Goal: Task Accomplishment & Management: Manage account settings

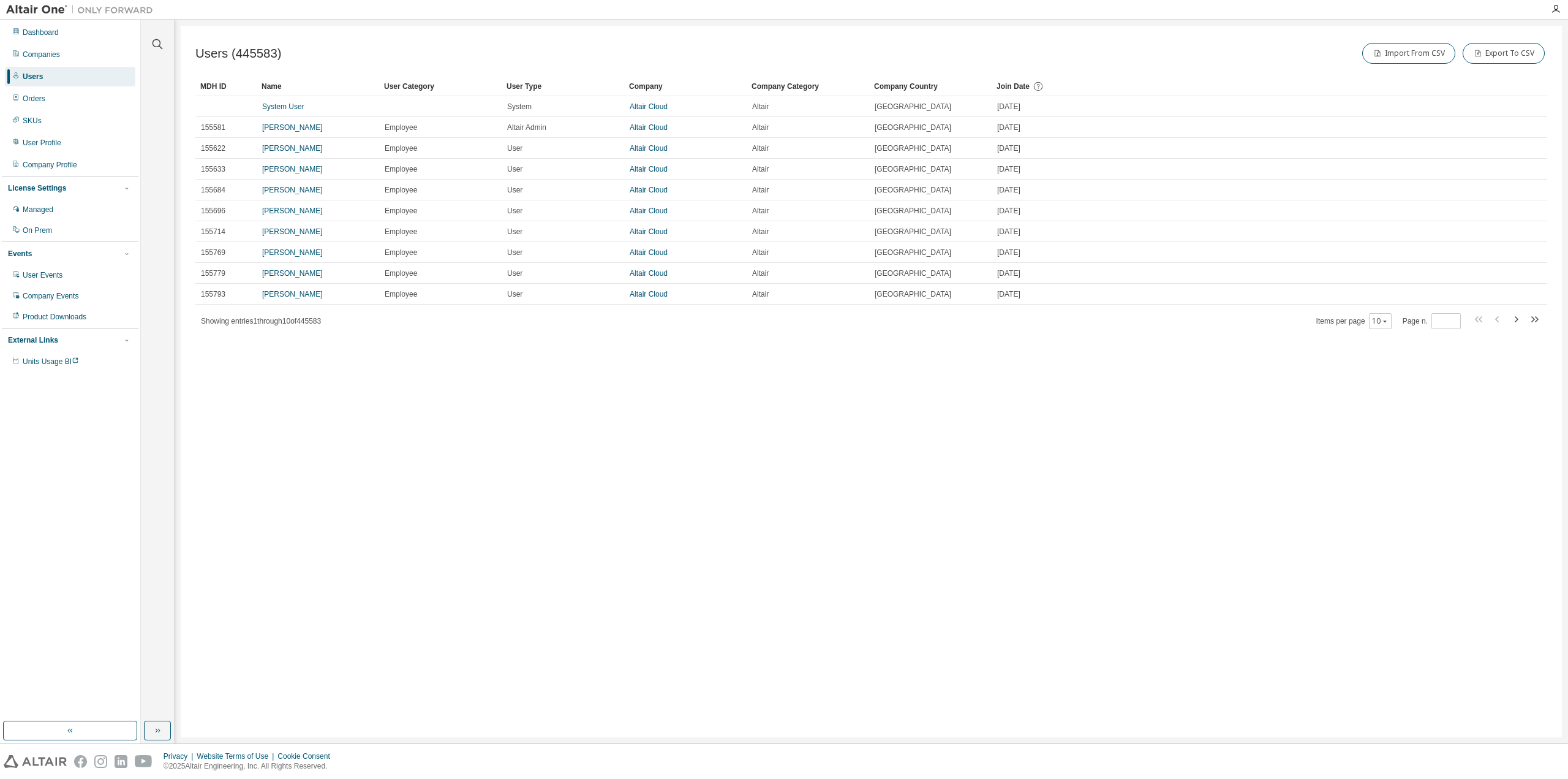
click at [164, 47] on div at bounding box center [157, 37] width 29 height 31
click at [161, 47] on icon "button" at bounding box center [158, 44] width 15 height 15
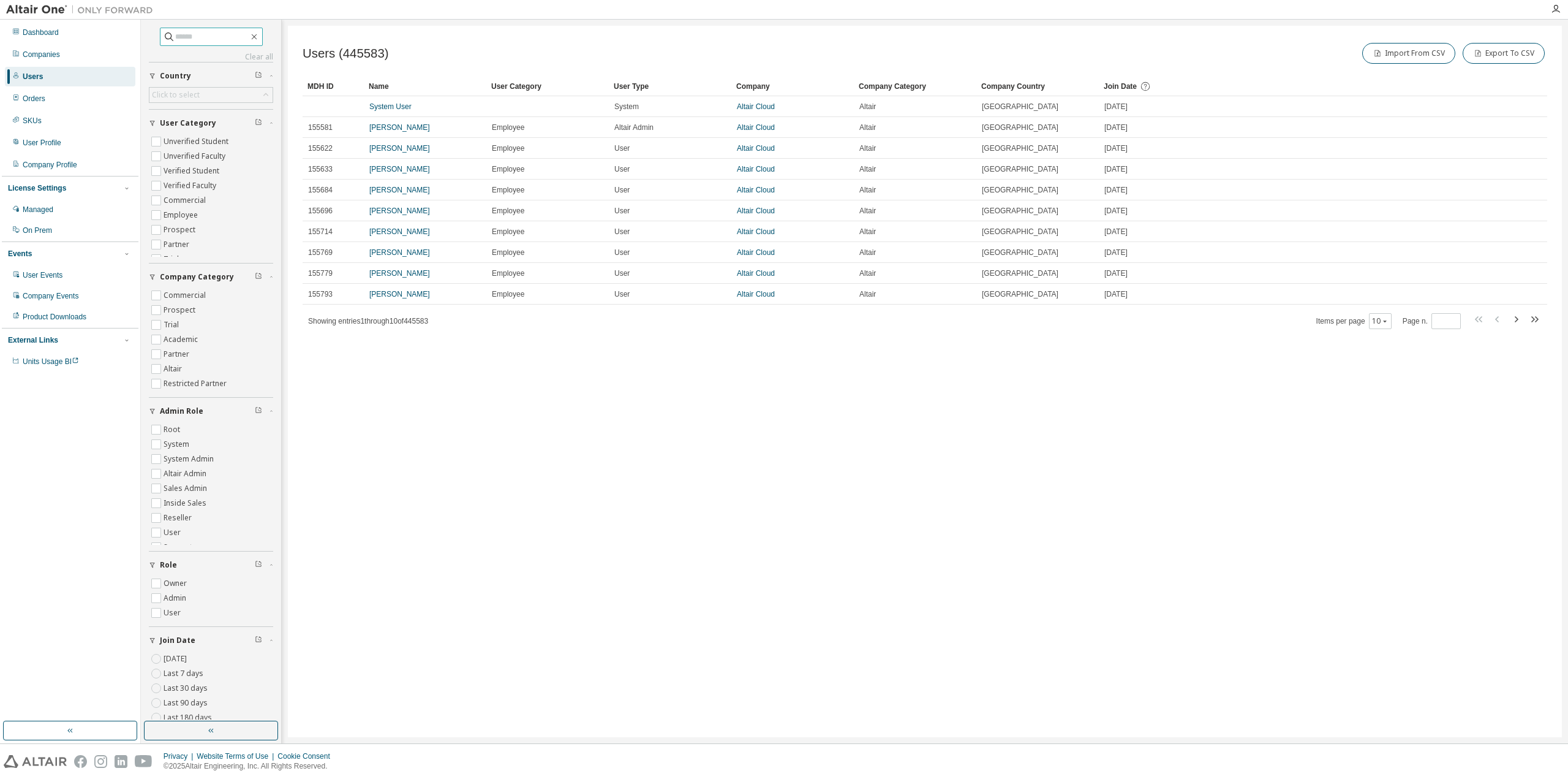
click at [215, 34] on input "text" at bounding box center [212, 37] width 73 height 12
type input "*"
type input "**********"
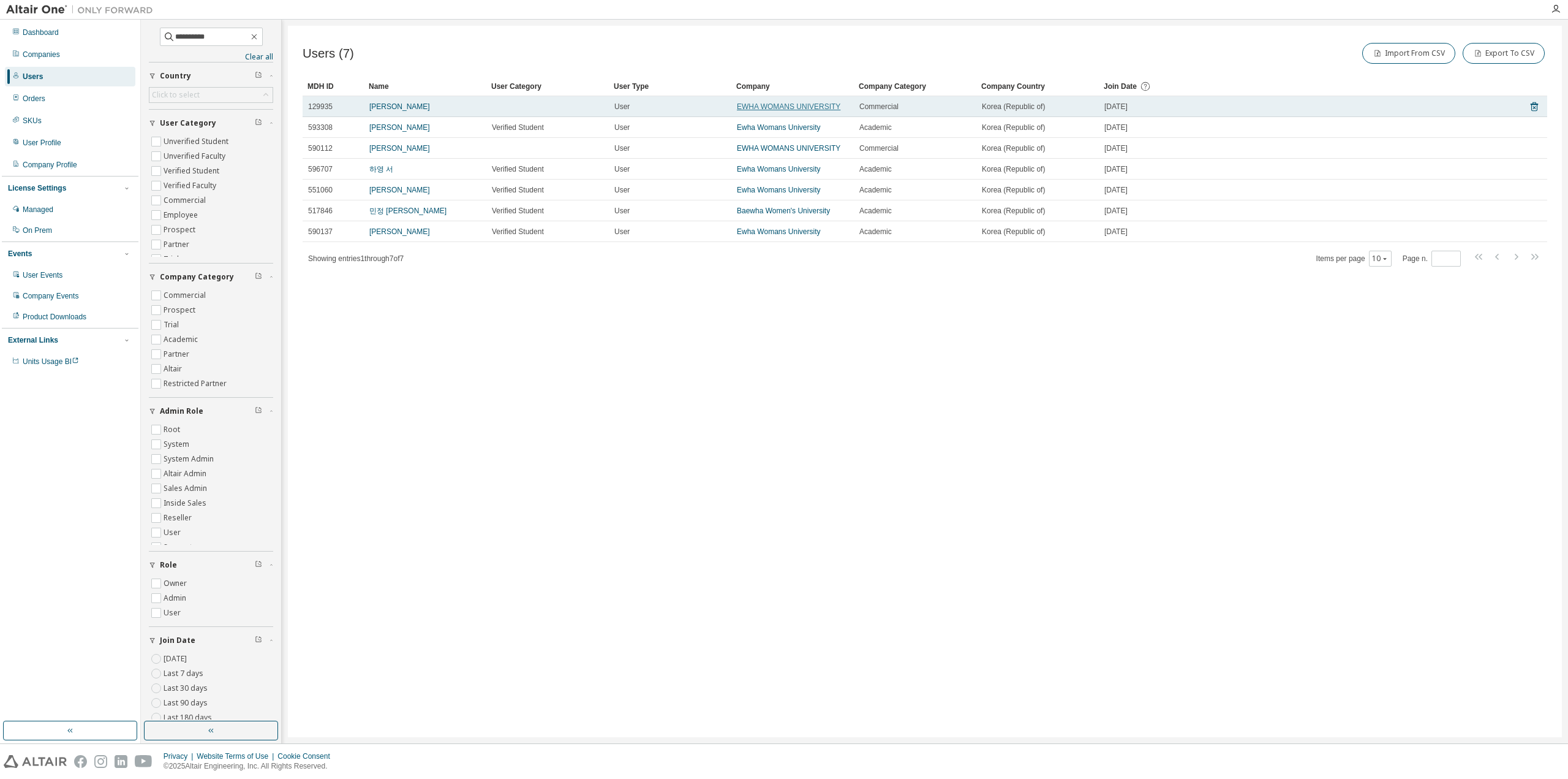
click at [812, 103] on link "EWHA WOMANS UNIVERSITY" at bounding box center [788, 106] width 104 height 8
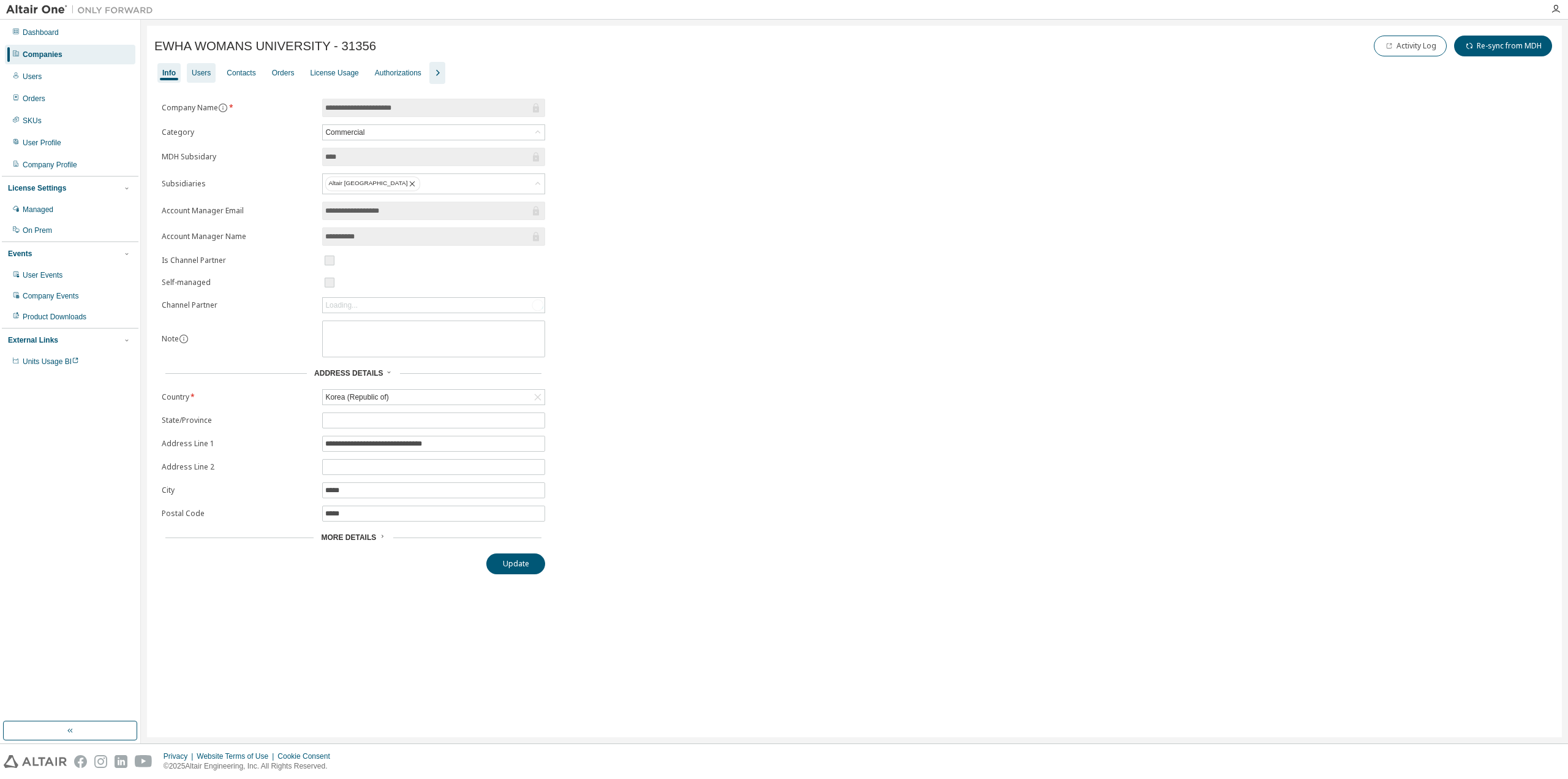
click at [191, 80] on div "Users" at bounding box center [201, 73] width 29 height 19
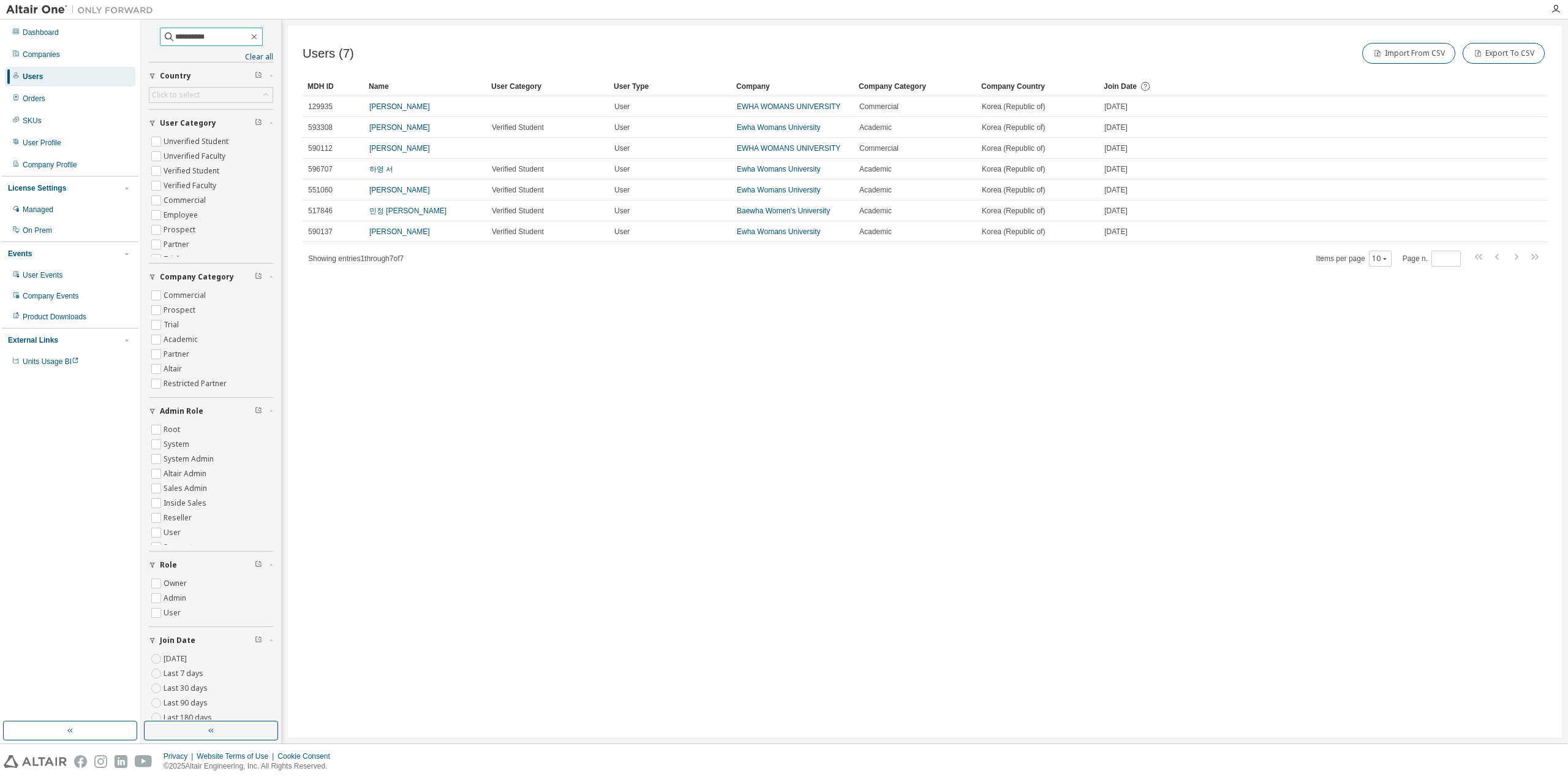
click at [223, 34] on input "**********" at bounding box center [212, 37] width 73 height 12
click at [1524, 259] on span at bounding box center [1506, 259] width 70 height 18
click at [232, 38] on input "**********" at bounding box center [212, 37] width 73 height 12
click at [54, 79] on div "Users" at bounding box center [70, 76] width 131 height 19
click at [32, 47] on div "Companies" at bounding box center [70, 55] width 131 height 19
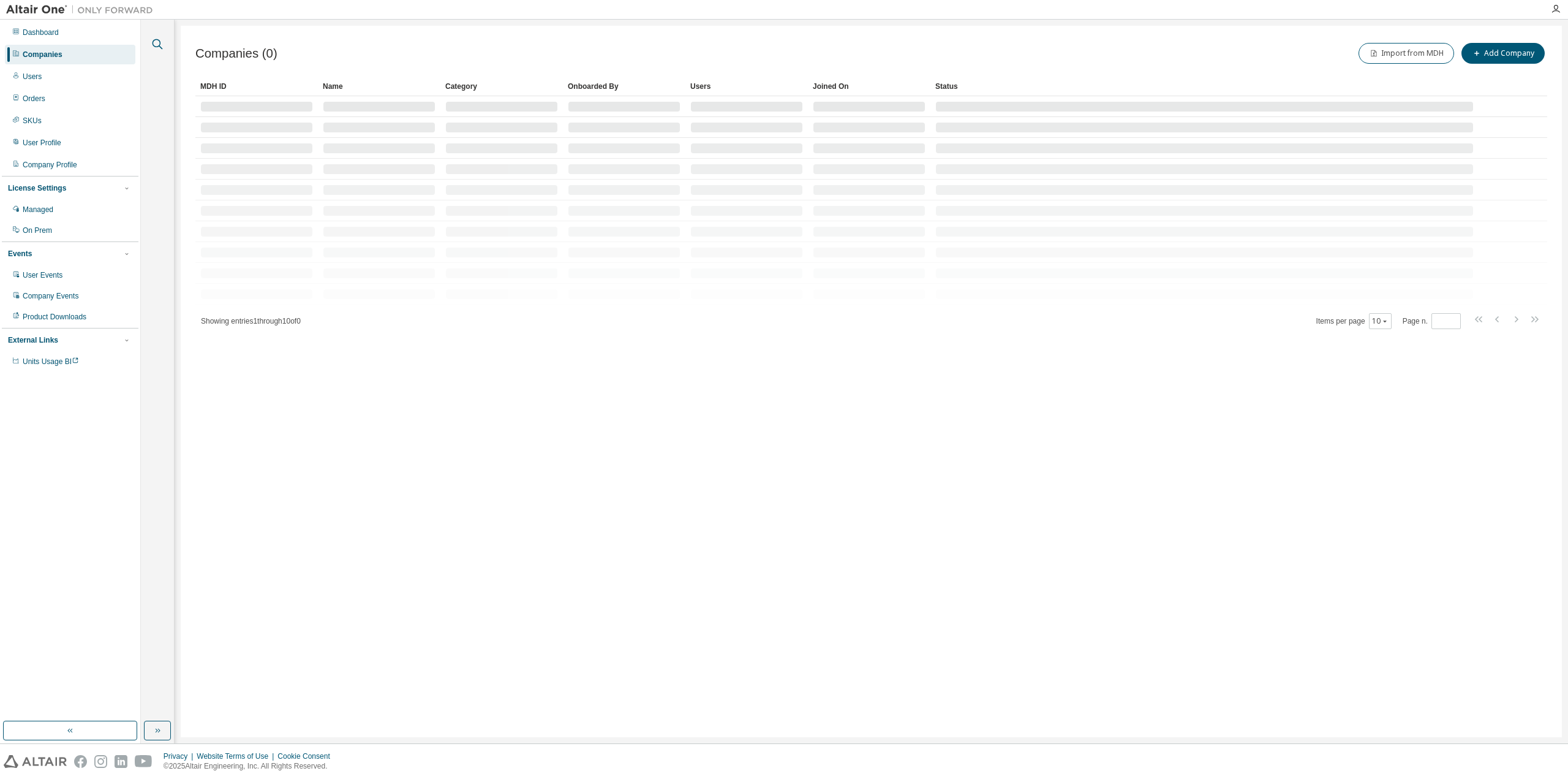
click at [158, 44] on icon "button" at bounding box center [158, 44] width 15 height 15
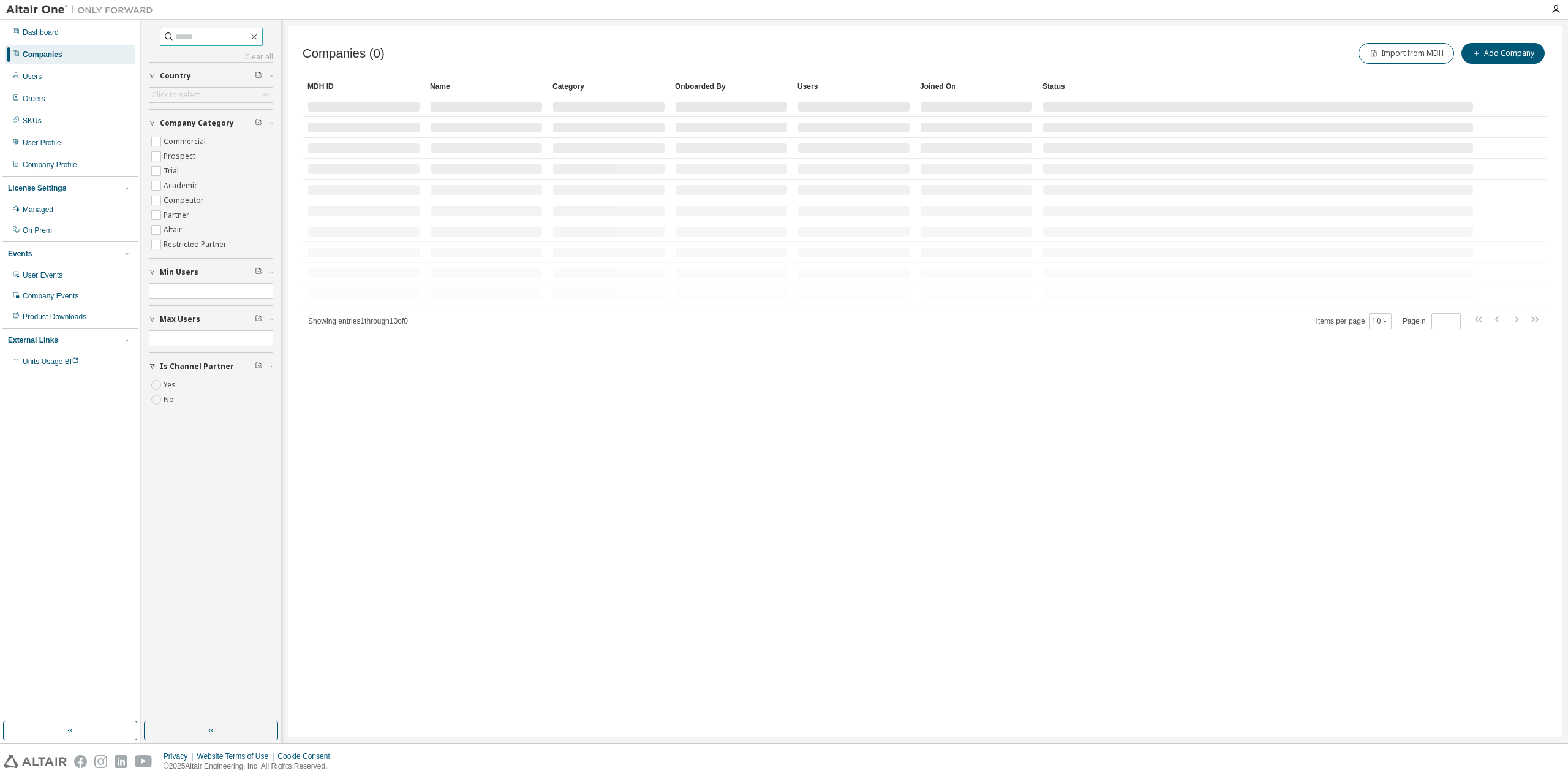
click at [175, 36] on input "text" at bounding box center [212, 37] width 73 height 12
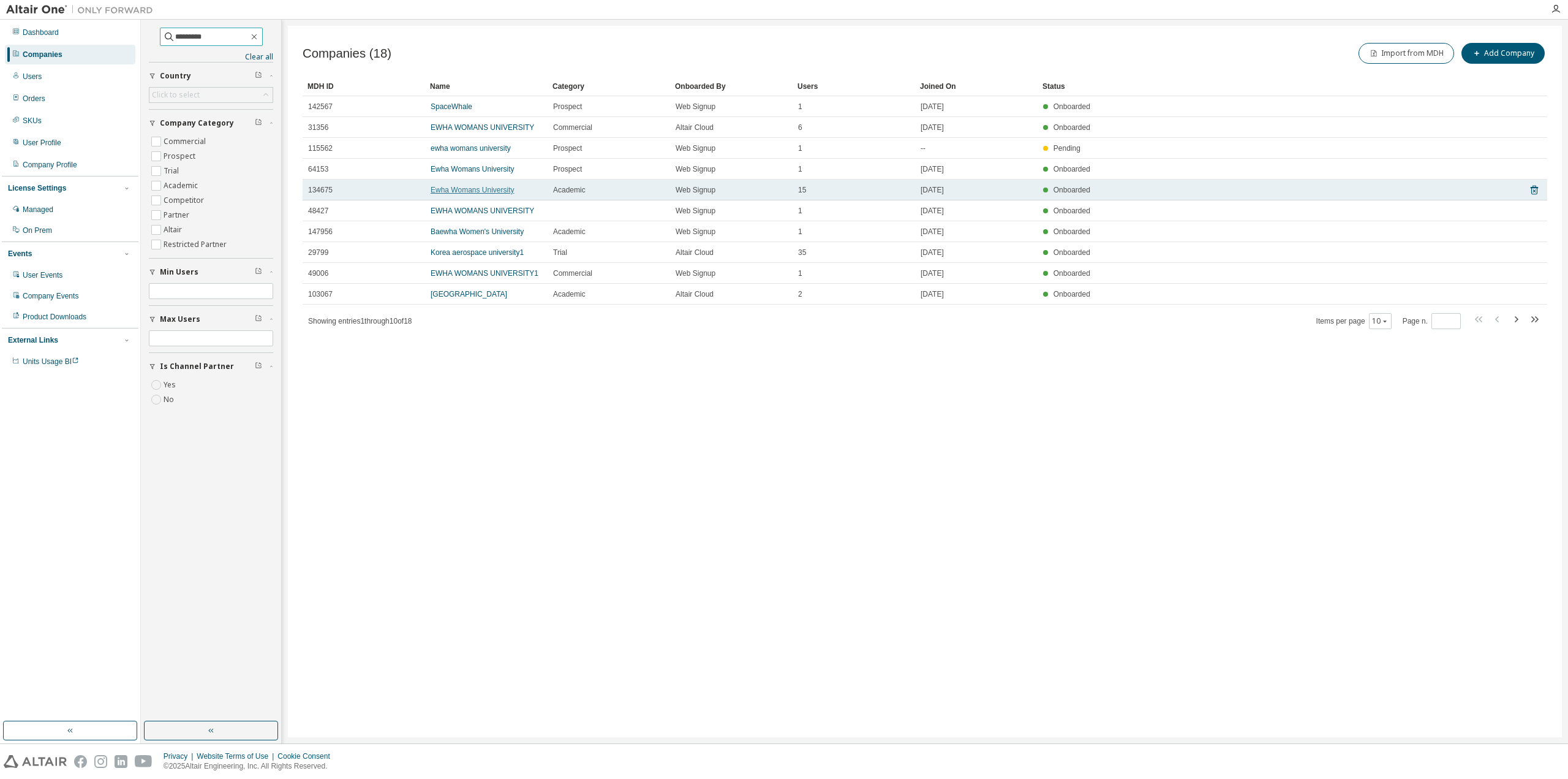
type input "*********"
click at [494, 189] on link "Ewha Womans University" at bounding box center [472, 189] width 84 height 8
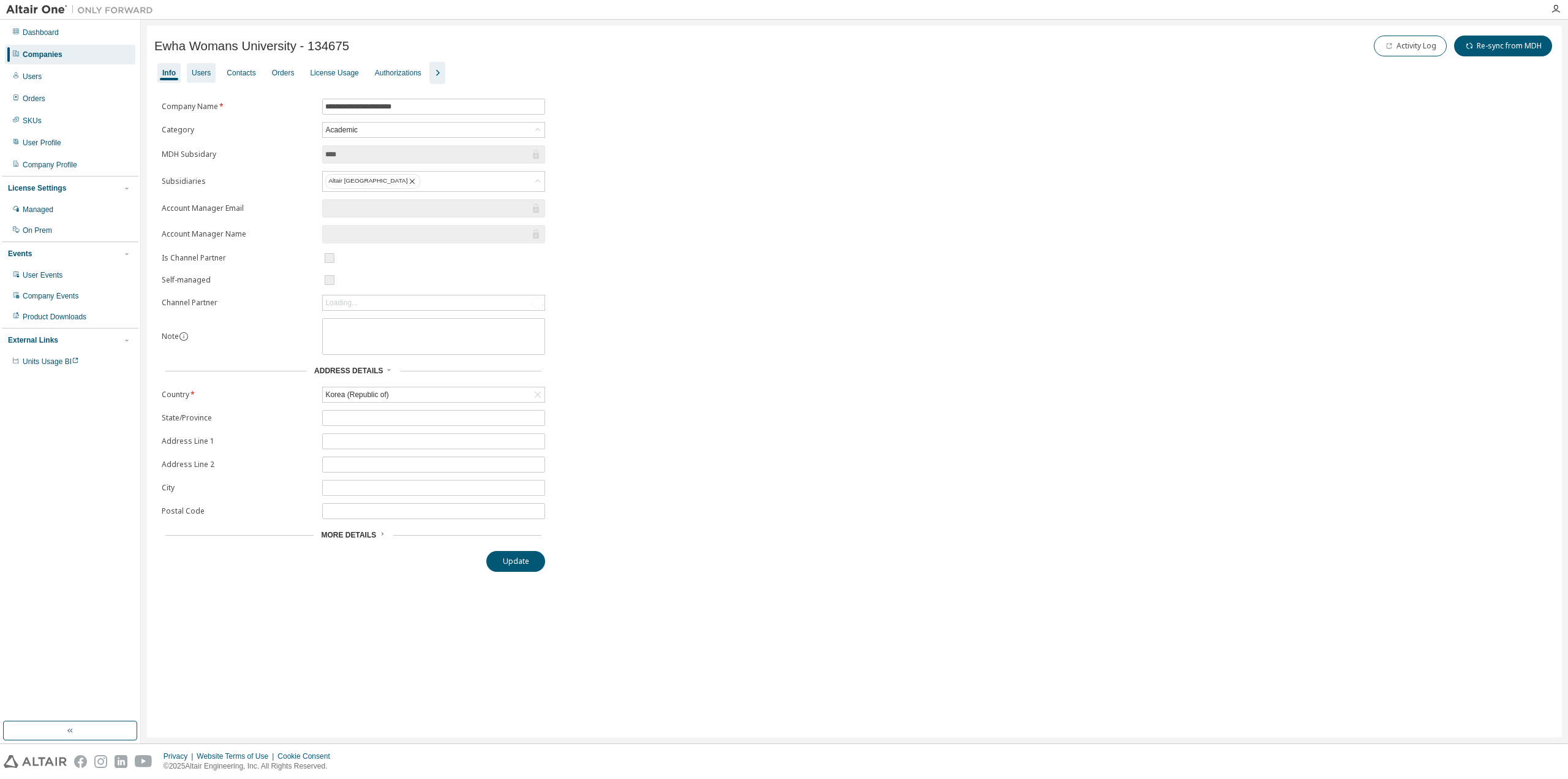
click at [201, 73] on div "Users" at bounding box center [201, 73] width 19 height 10
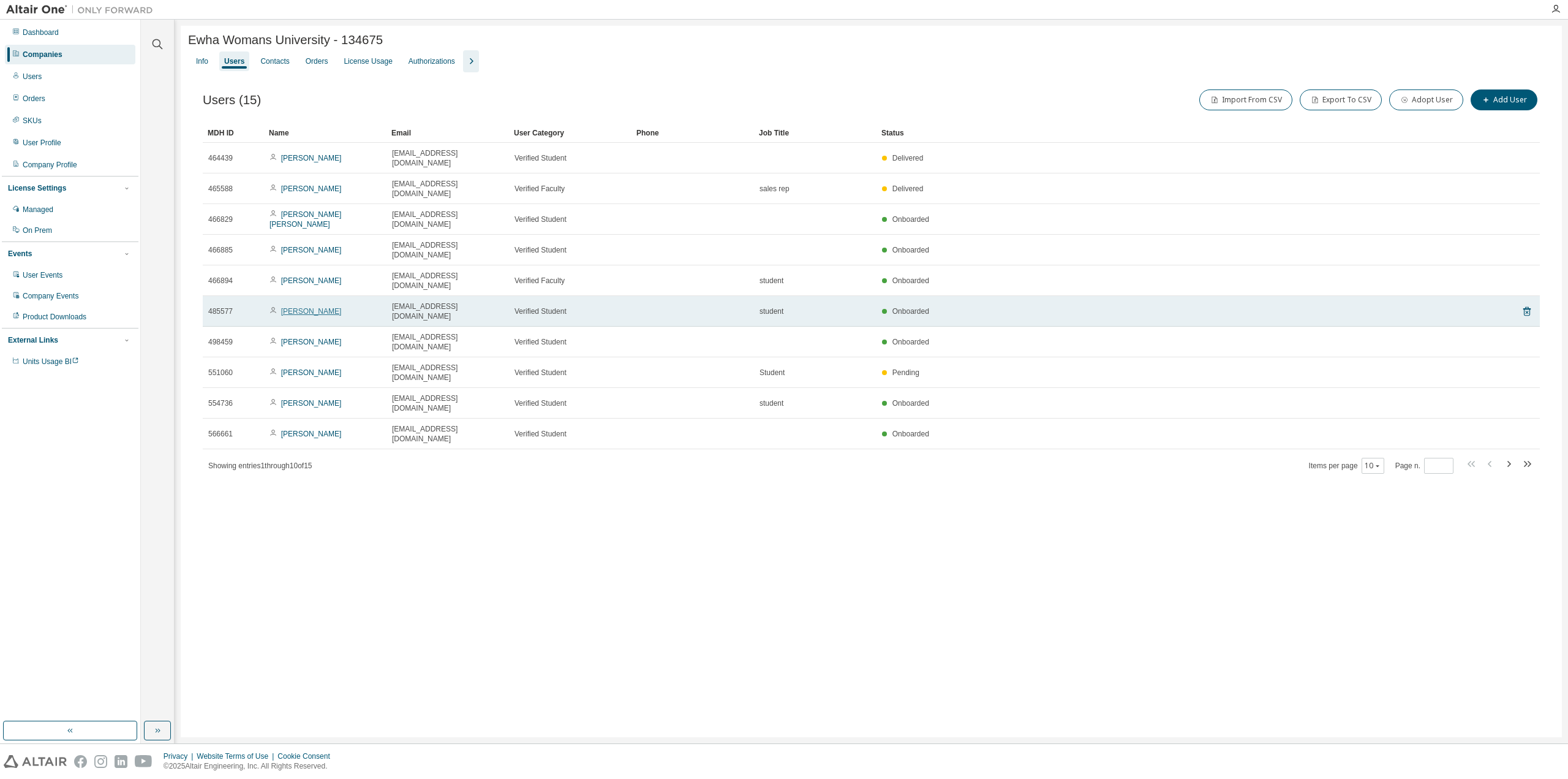
click at [306, 307] on link "yoobin lee" at bounding box center [311, 311] width 61 height 8
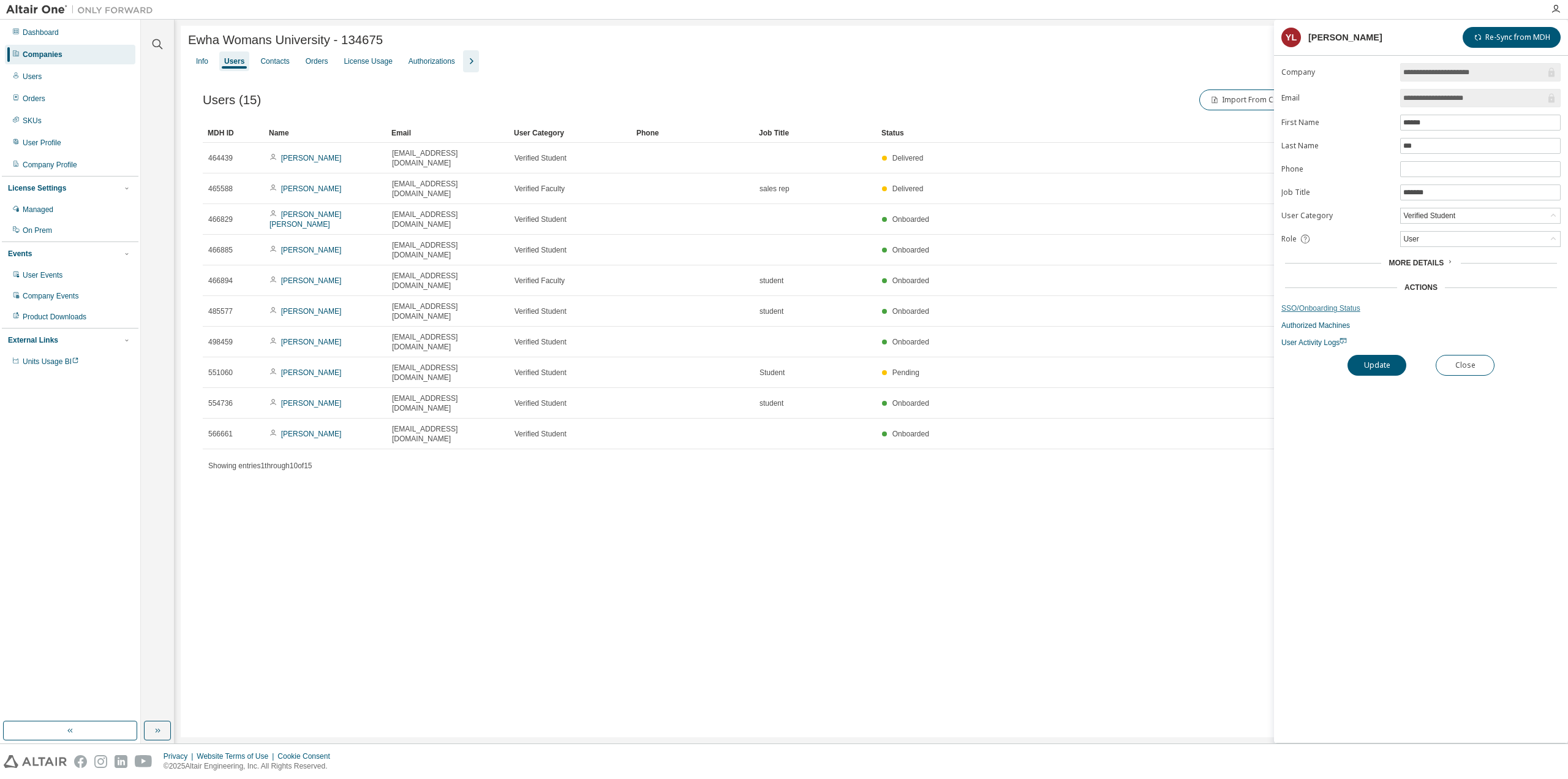
click at [1315, 304] on link "SSO/Onboarding Status" at bounding box center [1422, 308] width 280 height 10
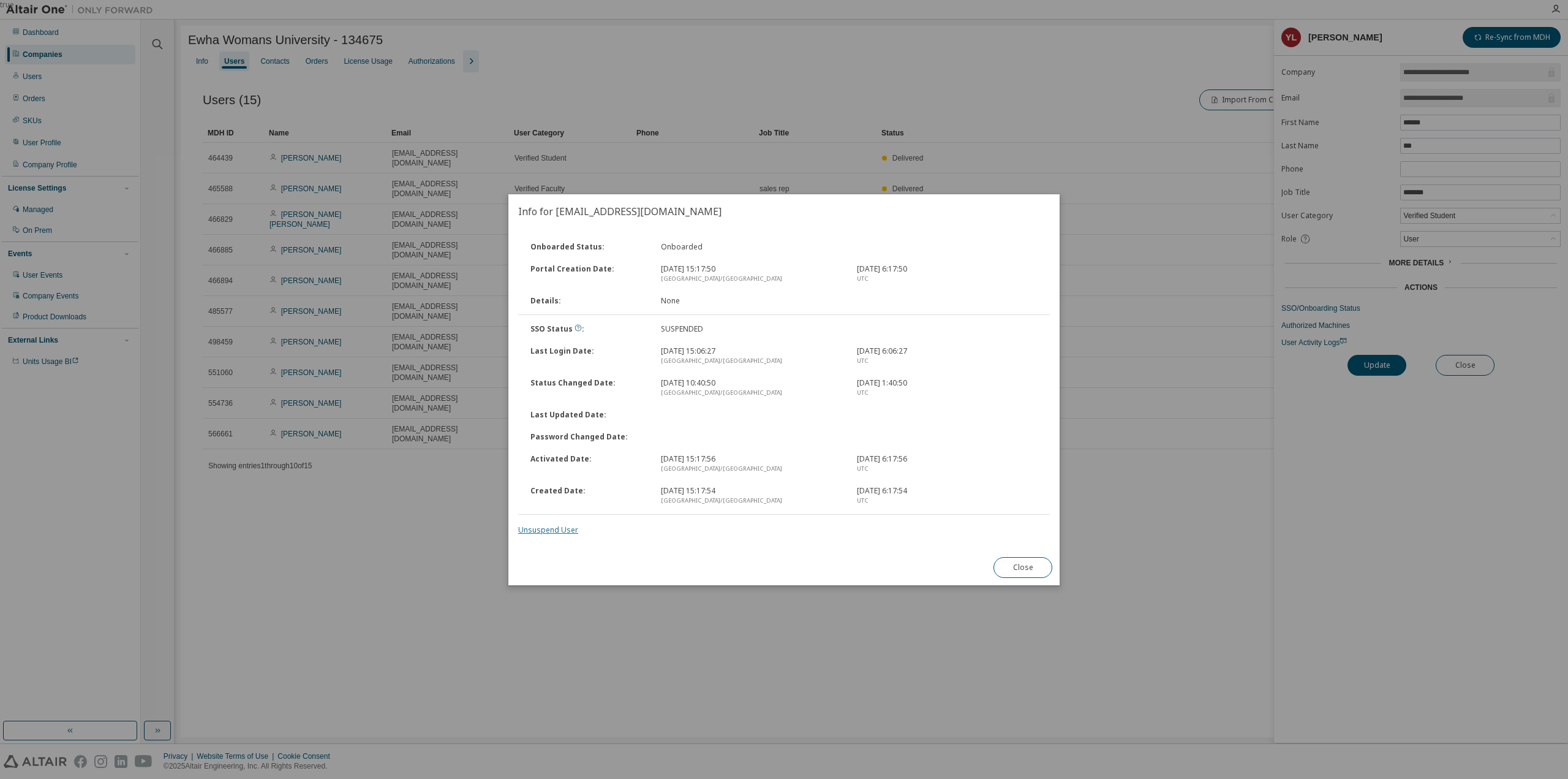
click at [539, 531] on link "Unsuspend User" at bounding box center [548, 530] width 60 height 10
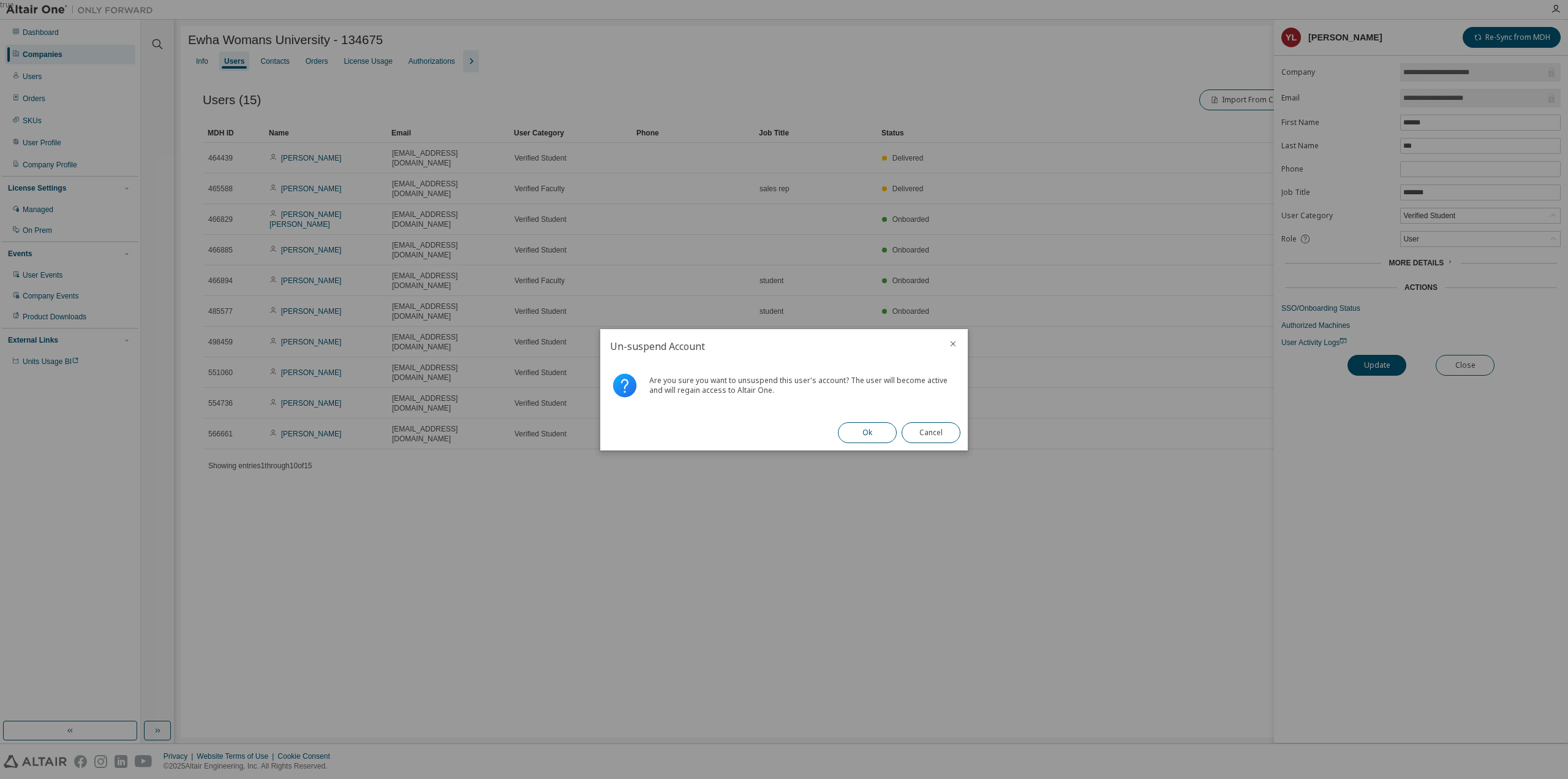
click at [855, 437] on button "Ok" at bounding box center [867, 433] width 59 height 21
click at [924, 433] on button "Close" at bounding box center [930, 433] width 59 height 21
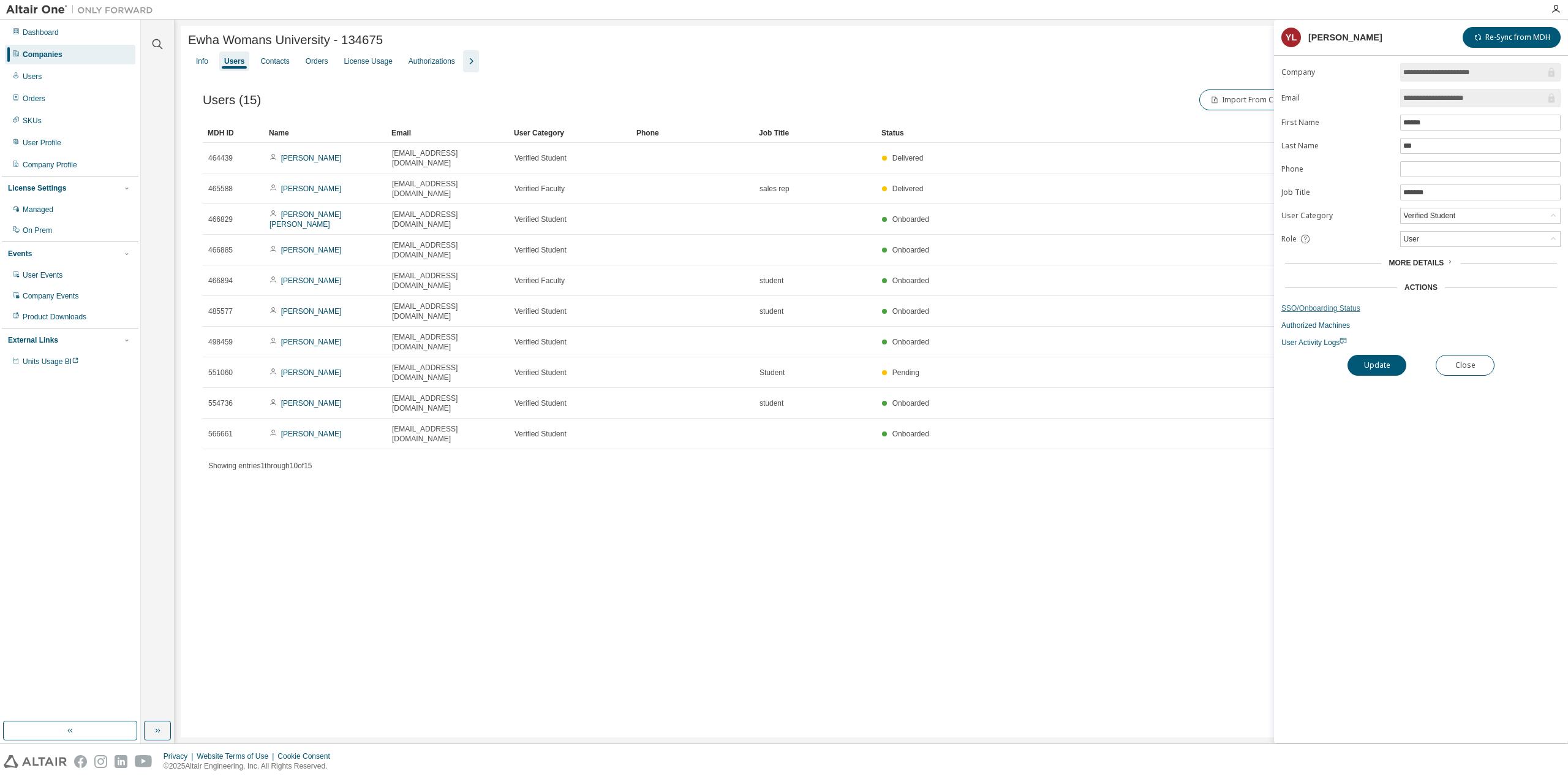
click at [1334, 307] on link "SSO/Onboarding Status" at bounding box center [1422, 308] width 280 height 10
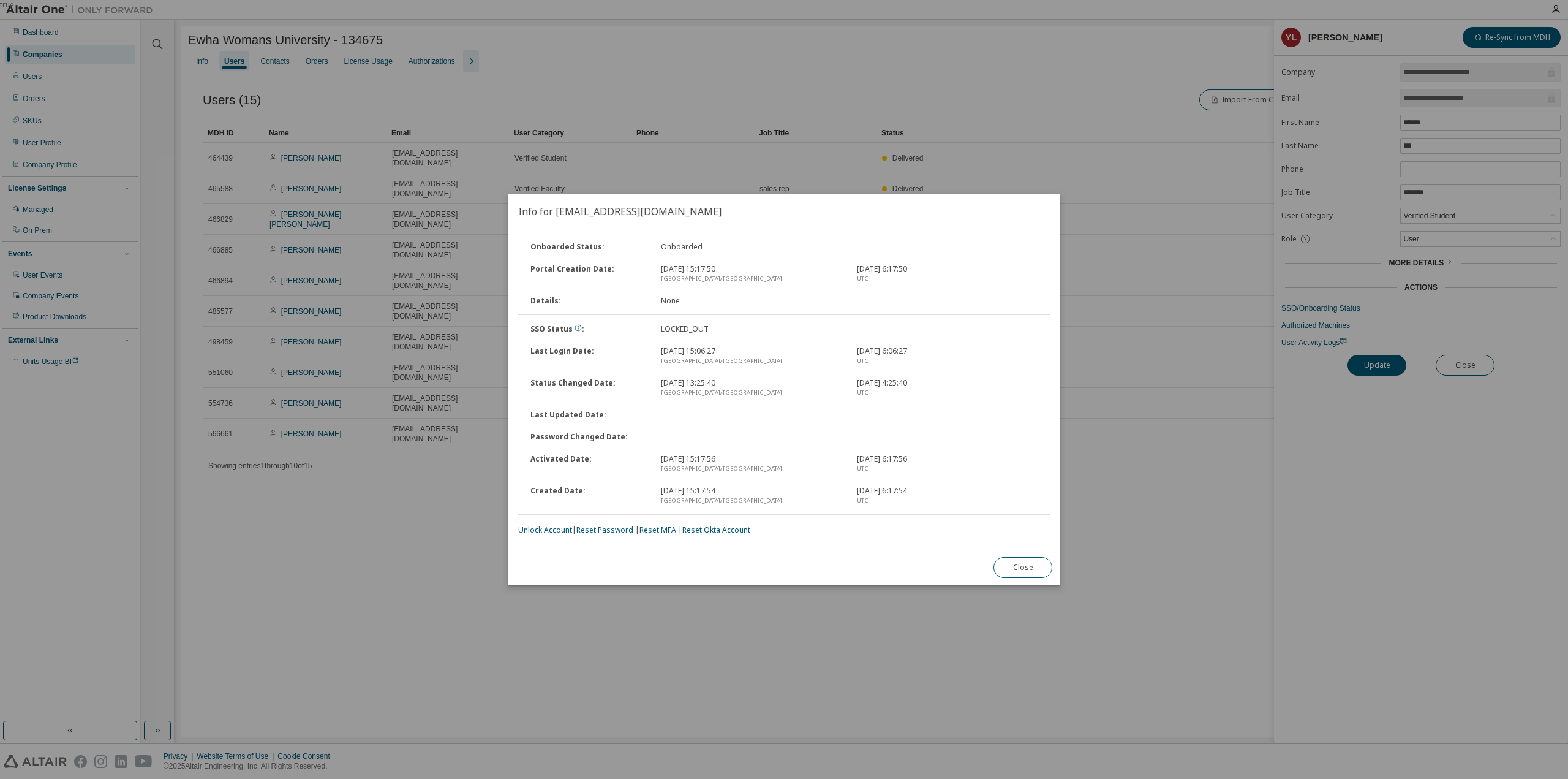
click at [562, 533] on link "Unlock Account" at bounding box center [545, 530] width 54 height 10
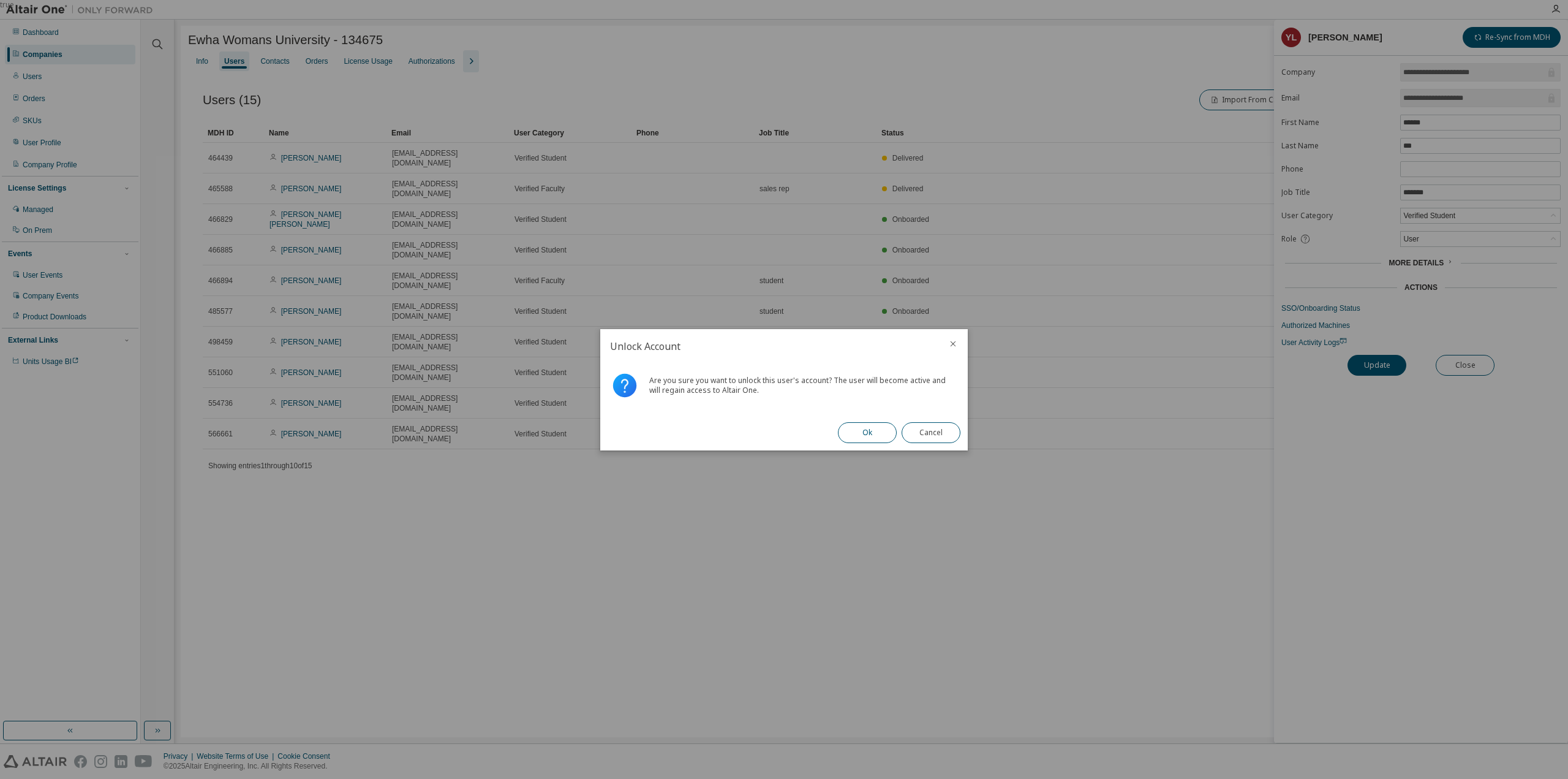
click at [856, 426] on button "Ok" at bounding box center [867, 433] width 59 height 21
click at [916, 444] on div "Close" at bounding box center [931, 433] width 73 height 36
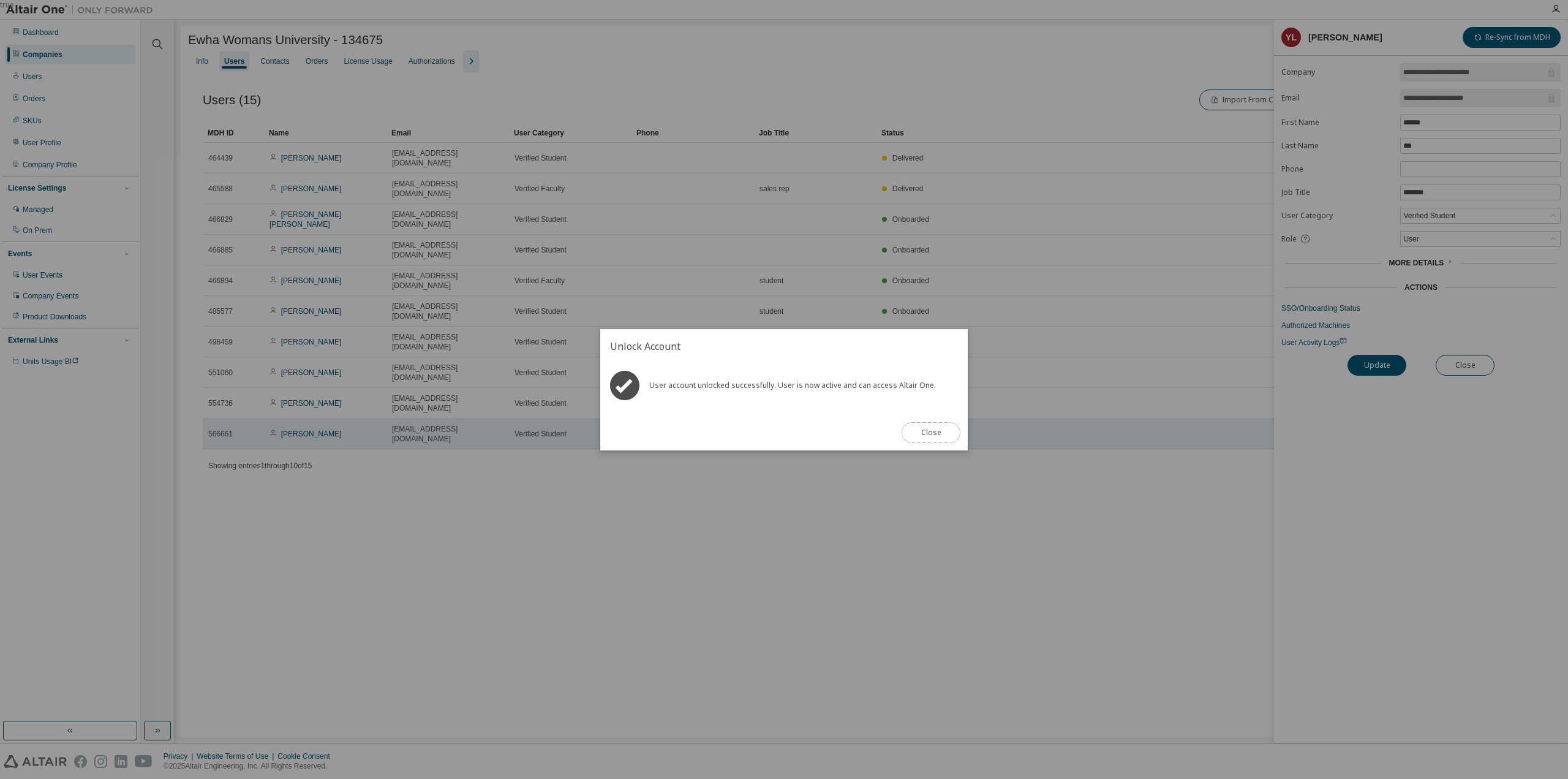
click at [952, 431] on button "Close" at bounding box center [930, 433] width 59 height 21
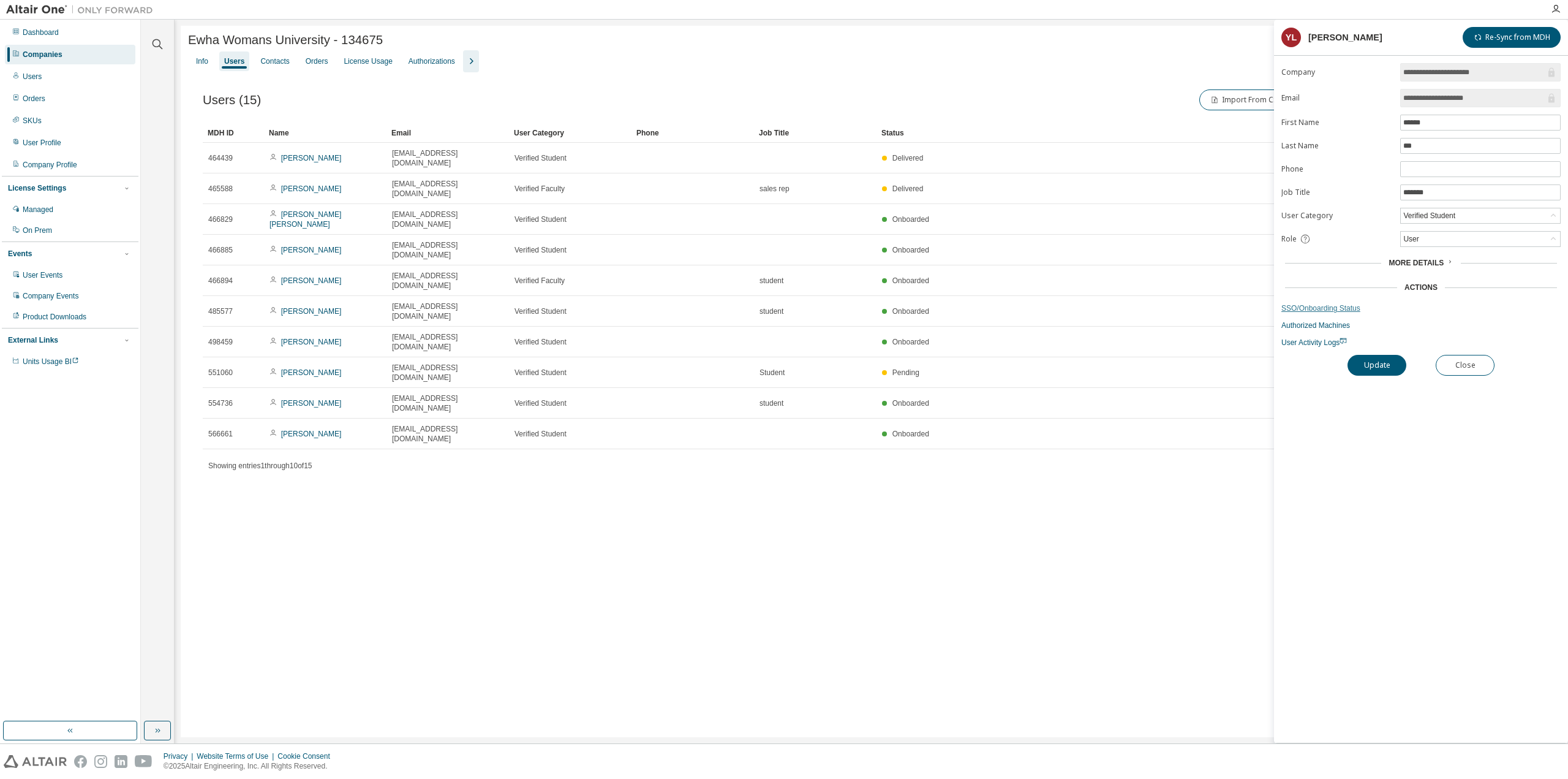
click at [1356, 304] on link "SSO/Onboarding Status" at bounding box center [1422, 308] width 280 height 10
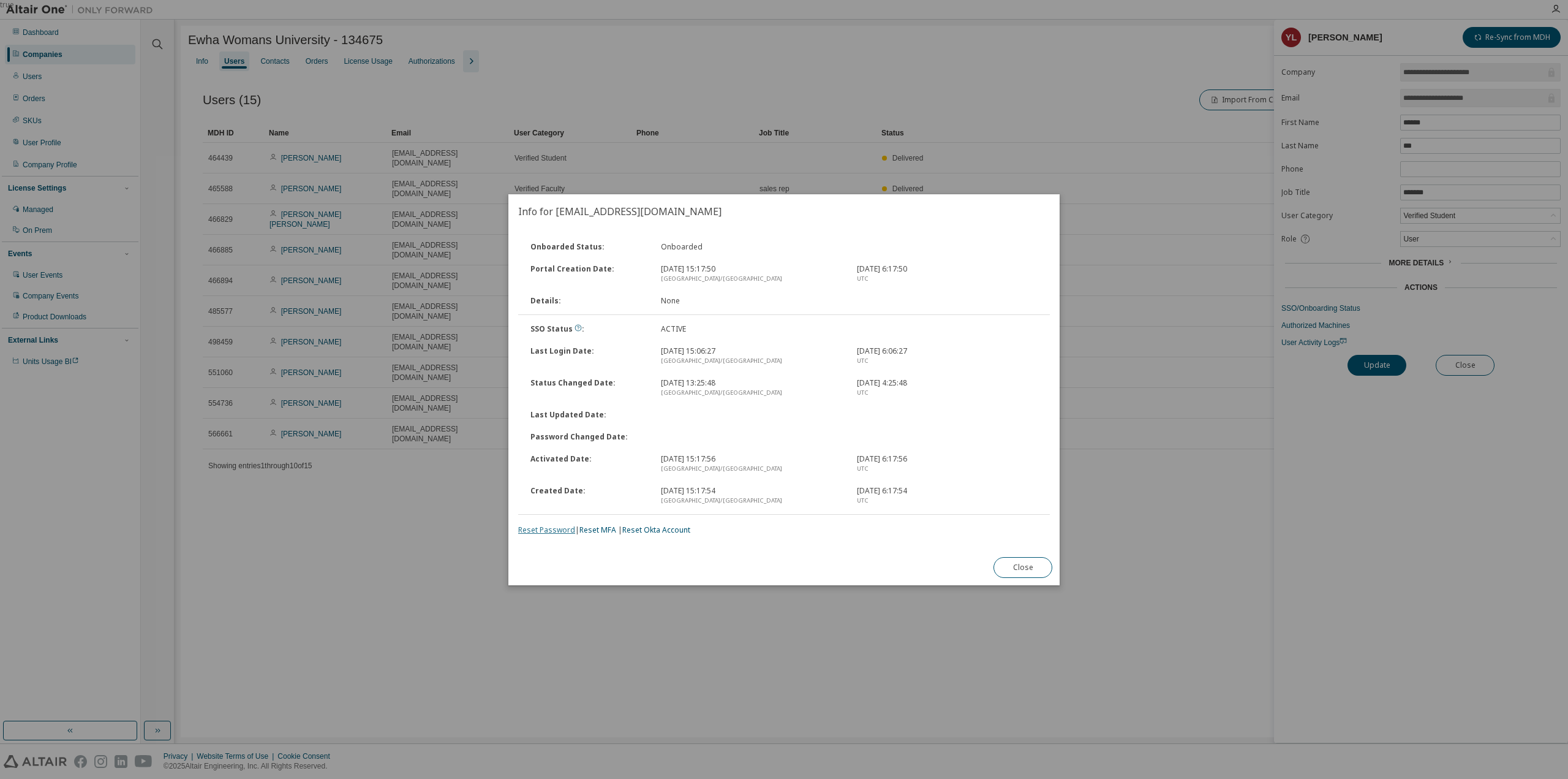
click at [558, 531] on link "Reset Password" at bounding box center [546, 530] width 57 height 10
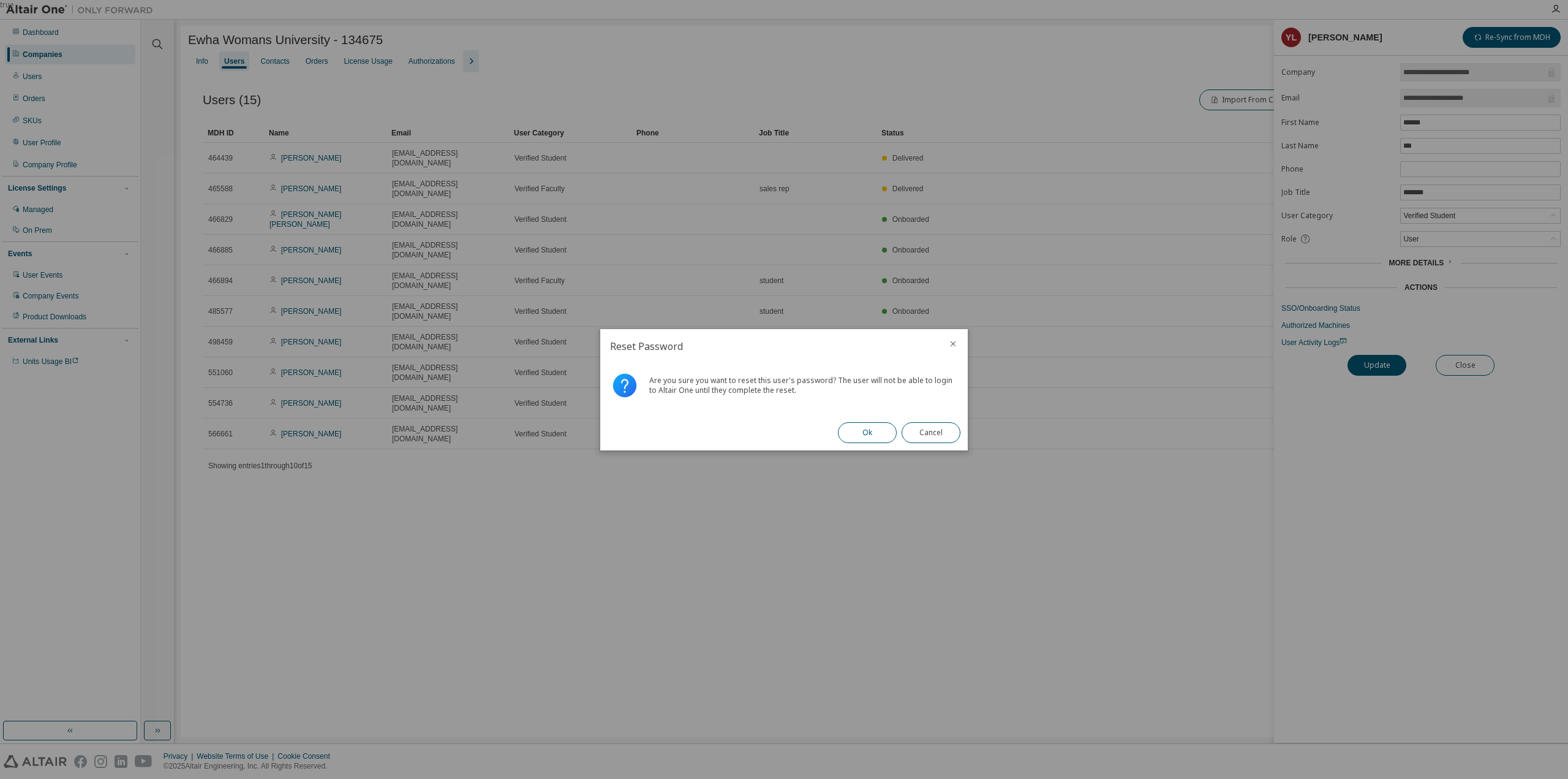
click at [877, 430] on button "Ok" at bounding box center [867, 433] width 59 height 21
click at [951, 434] on button "Close" at bounding box center [930, 433] width 59 height 21
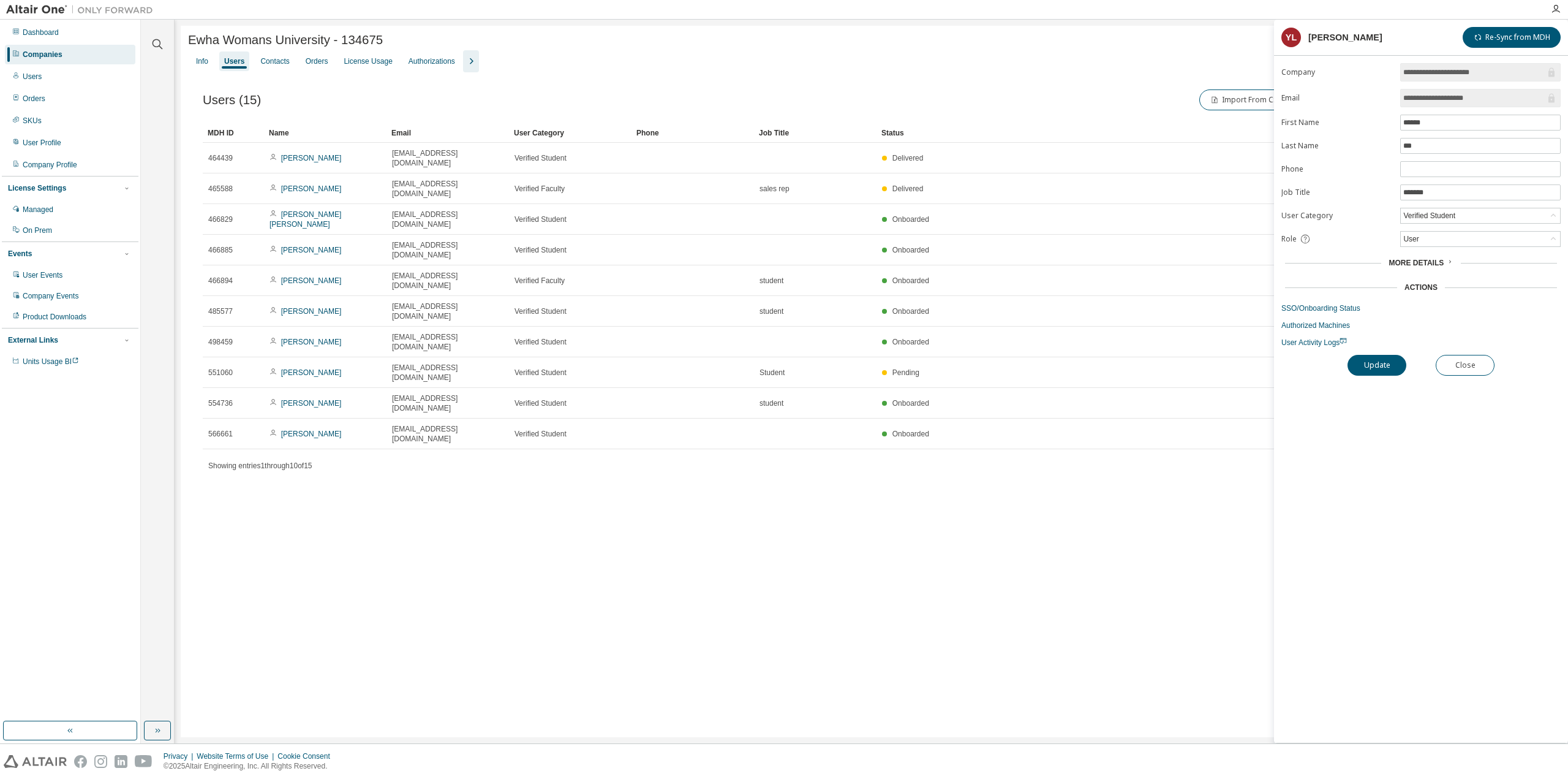
click at [56, 8] on img at bounding box center [82, 10] width 153 height 12
click at [1554, 5] on icon "button" at bounding box center [1555, 9] width 10 height 10
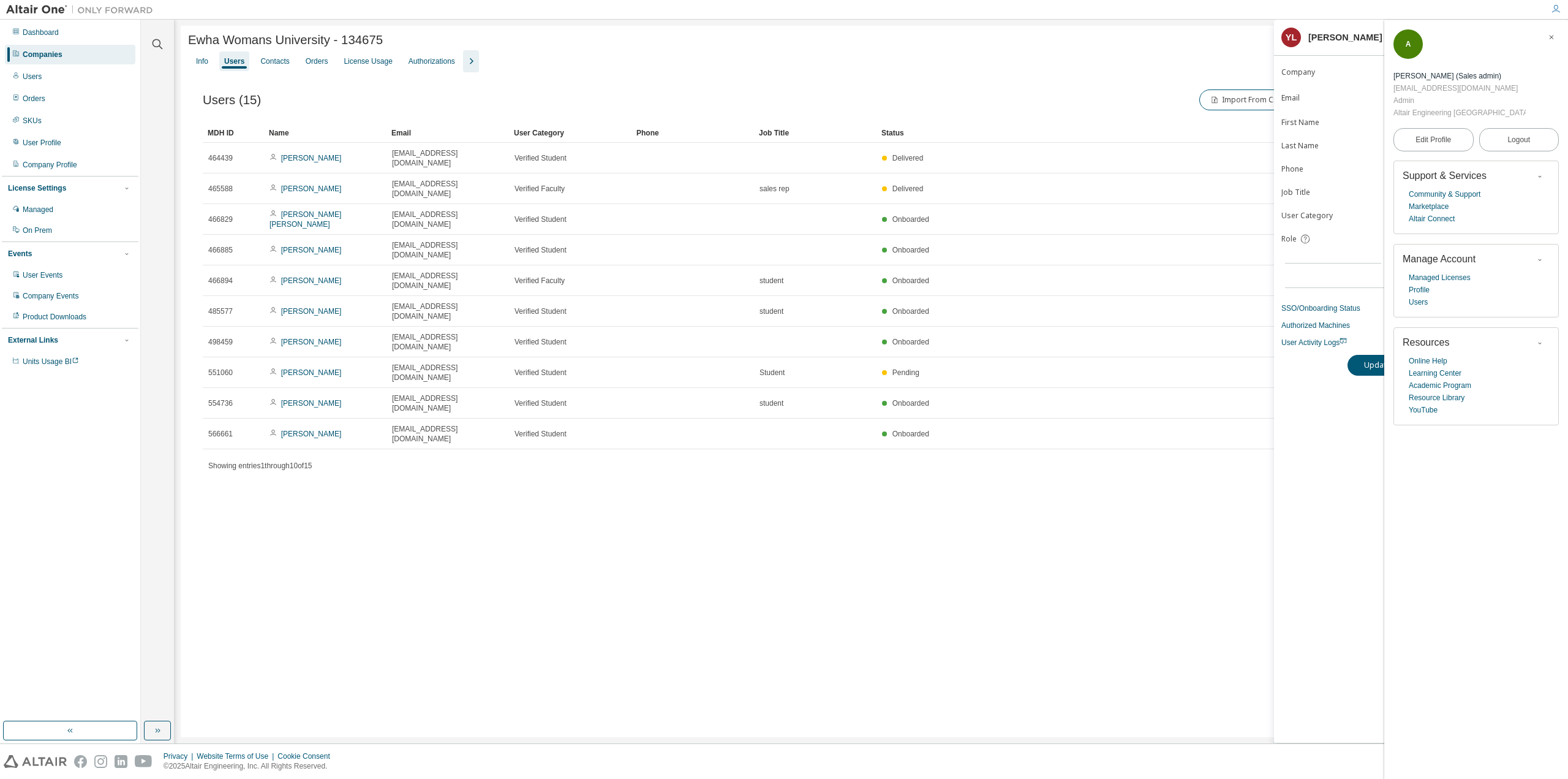
click at [995, 579] on div "Ewha Womans University - 134675 Clear Load Save Save As Field Operator Value Se…" at bounding box center [871, 381] width 1381 height 712
click at [782, 355] on div "MDH ID Name Email User Category Phone Job Title Status 464439 Yunmi Lee mitsuki…" at bounding box center [871, 299] width 1337 height 351
